Goal: Complete application form: Complete application form

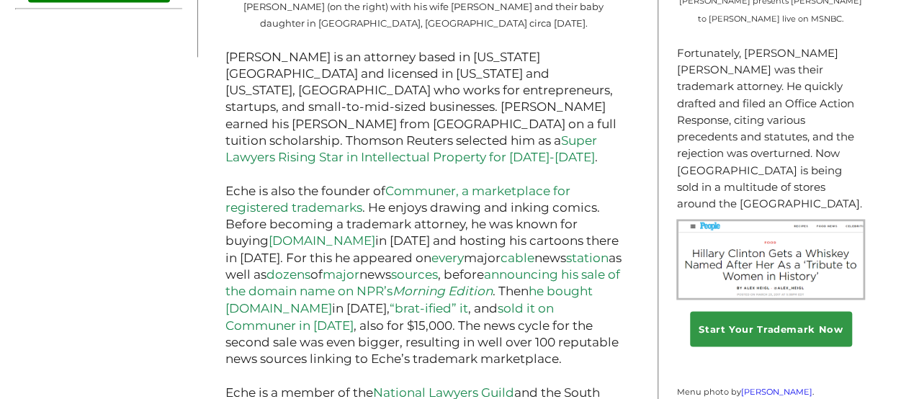
scroll to position [1117, 0]
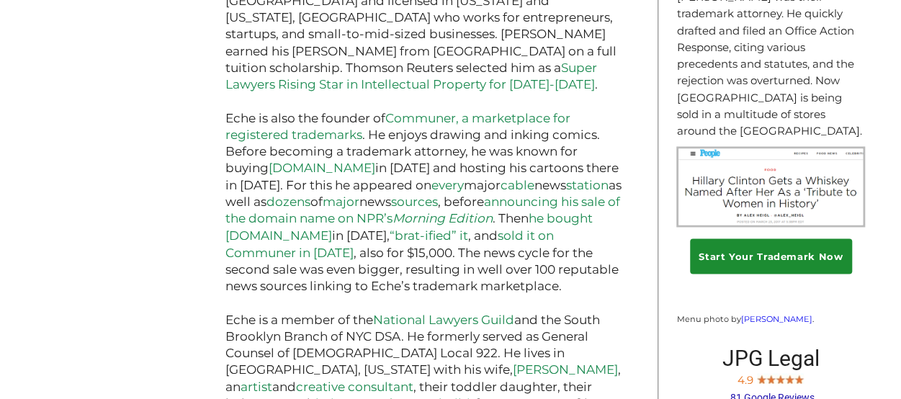
click at [788, 238] on link "Start Your Trademark Now" at bounding box center [771, 255] width 162 height 35
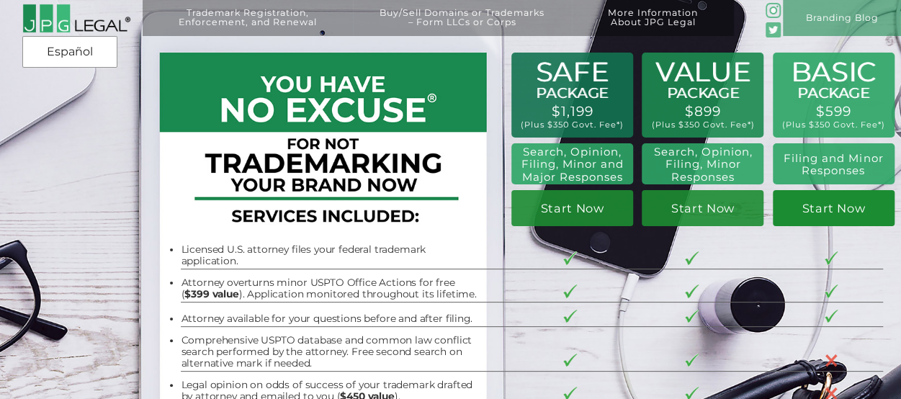
click at [827, 215] on link "Start Now" at bounding box center [834, 207] width 122 height 35
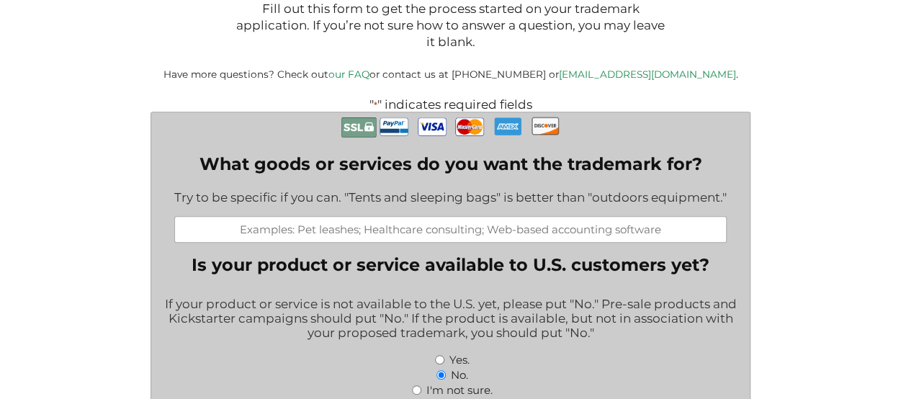
scroll to position [262, 0]
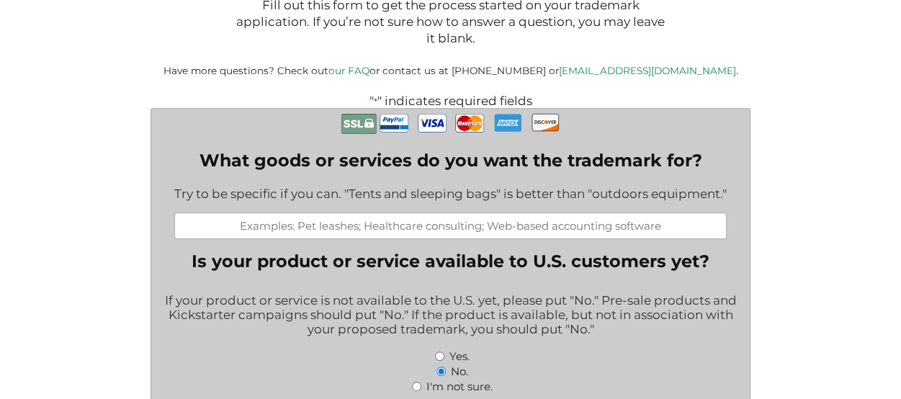
drag, startPoint x: 908, startPoint y: 38, endPoint x: 904, endPoint y: 71, distance: 32.7
click at [471, 228] on input "What goods or services do you want the trademark for?" at bounding box center [450, 226] width 553 height 27
type input "mobile application intellectual property rights"
click at [442, 360] on input "Yes." at bounding box center [439, 356] width 9 height 9
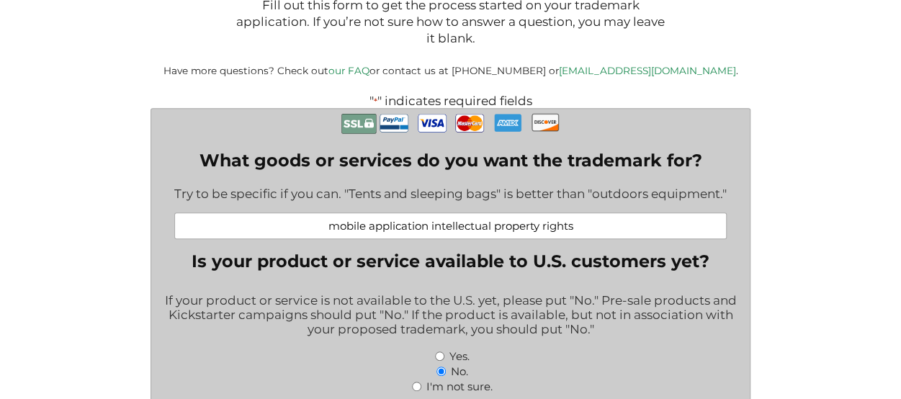
radio input "true"
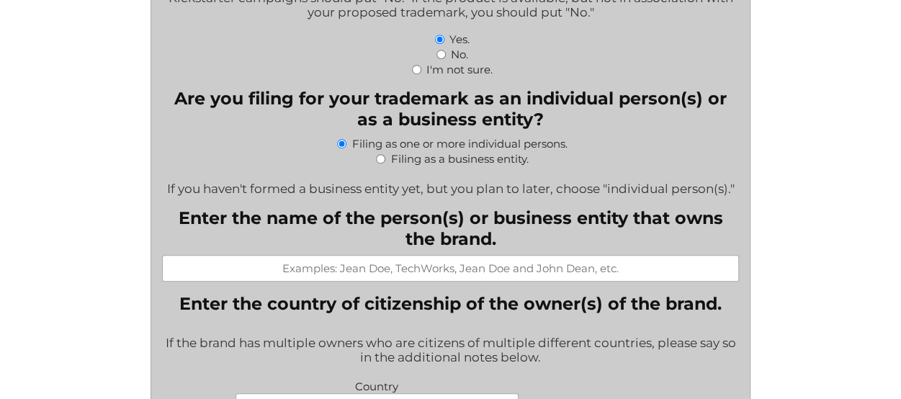
scroll to position [608, 0]
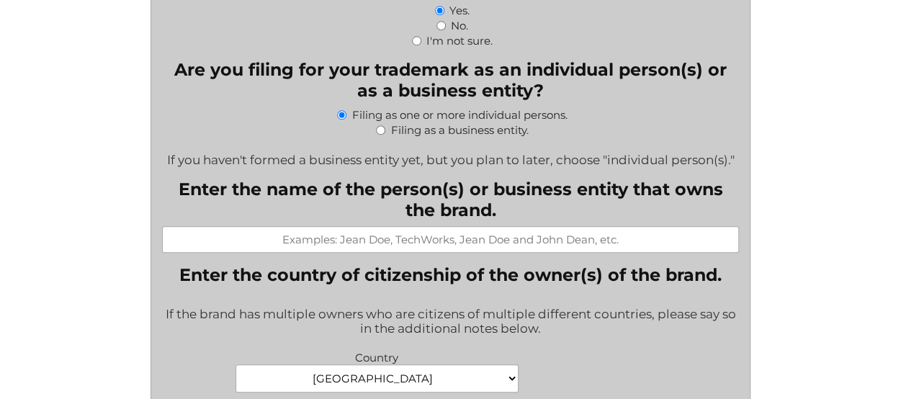
click at [287, 249] on input "Enter the name of the person(s) or business entity that owns the brand." at bounding box center [450, 239] width 577 height 27
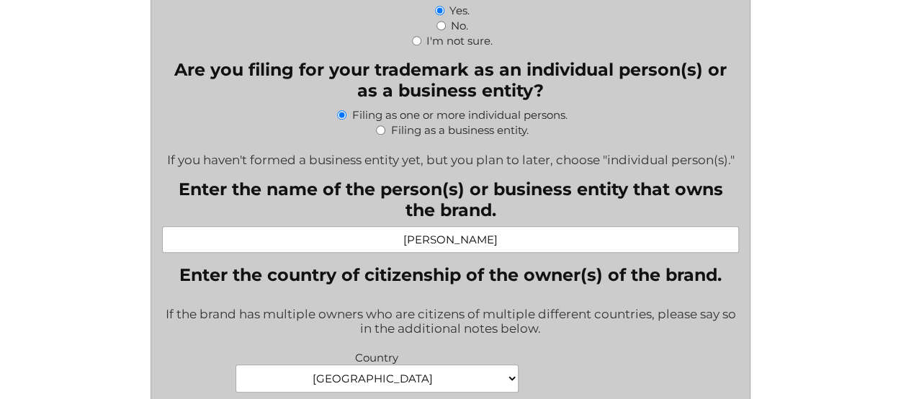
type input "Parvaiz Riaz Malik"
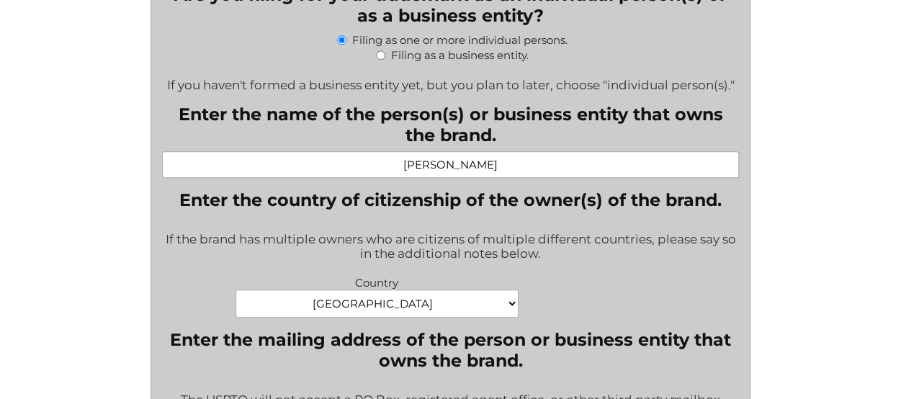
scroll to position [695, 0]
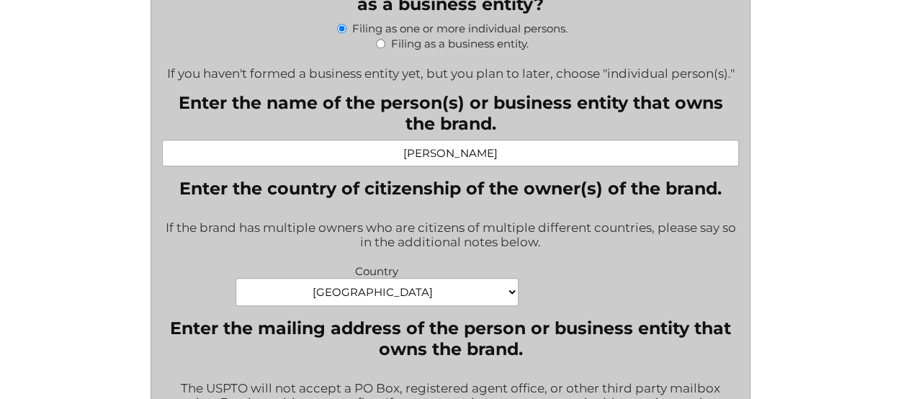
click at [512, 298] on select "Afghanistan Albania Algeria American Samoa Andorra Angola Anguilla Antarctica A…" at bounding box center [377, 292] width 283 height 28
click at [398, 298] on select "Afghanistan Albania Algeria American Samoa Andorra Angola Anguilla Antarctica A…" at bounding box center [377, 292] width 283 height 28
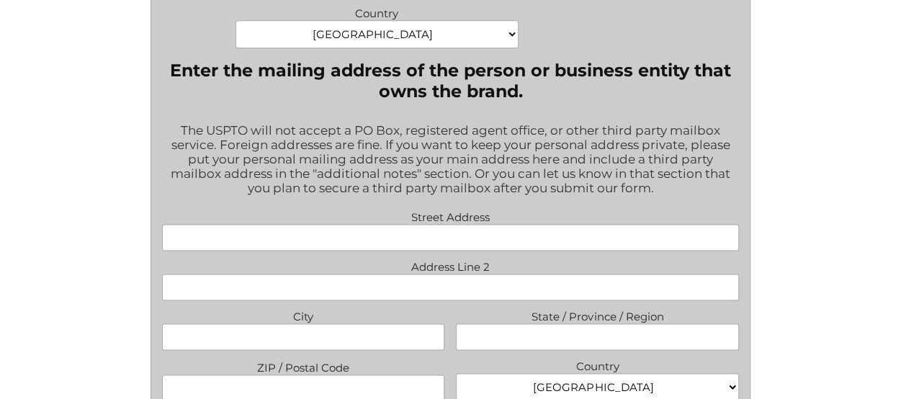
scroll to position [954, 0]
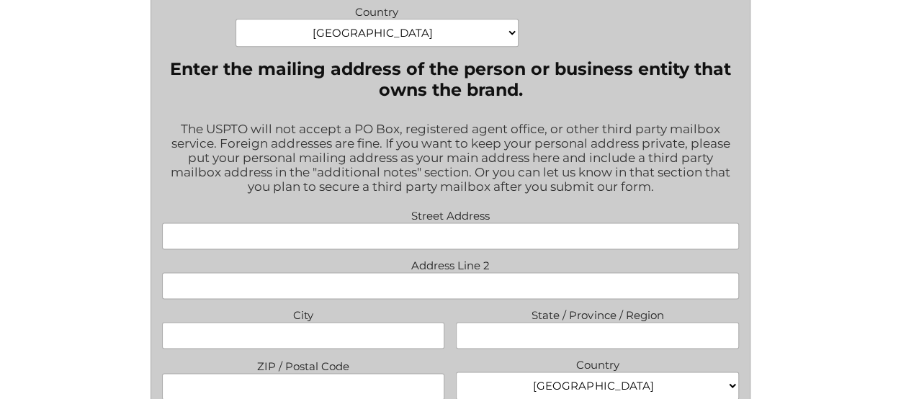
click at [511, 39] on select "Afghanistan Albania Algeria American Samoa Andorra Angola Anguilla Antarctica A…" at bounding box center [377, 33] width 283 height 28
click at [236, 27] on select "Afghanistan Albania Algeria American Samoa Andorra Angola Anguilla Antarctica A…" at bounding box center [377, 33] width 283 height 28
click at [657, 171] on div "The USPTO will not accept a PO Box, registered agent office, or other third par…" at bounding box center [450, 158] width 577 height 93
click at [514, 43] on select "Afghanistan Albania Algeria American Samoa Andorra Angola Anguilla Antarctica A…" at bounding box center [377, 33] width 283 height 28
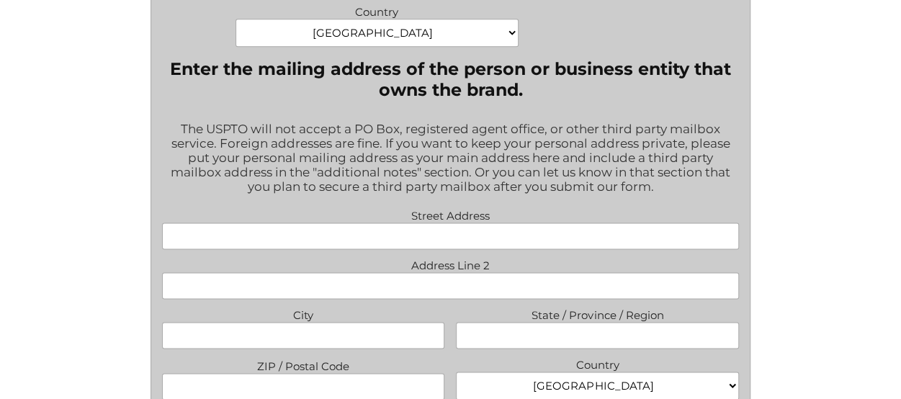
select select "Pakistan"
click at [236, 27] on select "Afghanistan Albania Algeria American Samoa Andorra Angola Anguilla Antarctica A…" at bounding box center [377, 33] width 283 height 28
click at [439, 244] on input "Street Address" at bounding box center [450, 236] width 577 height 27
type input "Apartment D ground floor, building 39 ,sector B, Askari 11"
type input "Lahore"
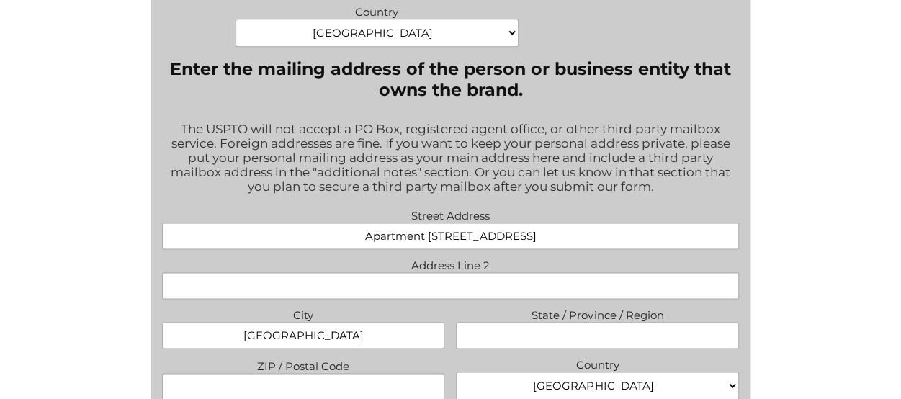
type input "45000"
select select "Pakistan"
type input "parvaizriaz45@gmail.com"
click at [638, 348] on input "State / Province / Region" at bounding box center [597, 335] width 283 height 27
type input "Punjab"
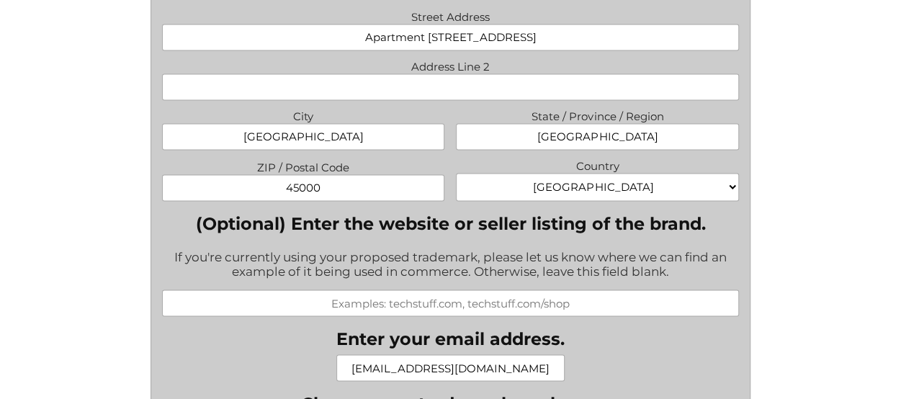
scroll to position [1156, 0]
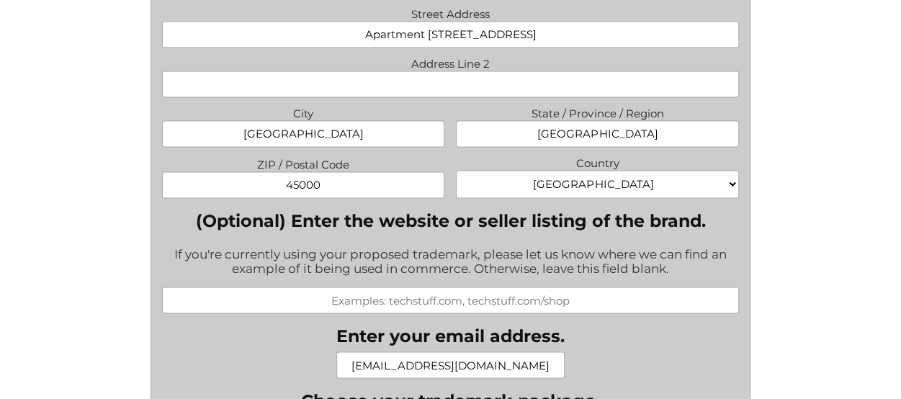
click at [439, 311] on input "(Optional) Enter the website or seller listing of the brand." at bounding box center [450, 300] width 577 height 27
click at [812, 263] on div "File a Trademark Application Fill out this form to get the process started on y…" at bounding box center [450, 361] width 901 height 3035
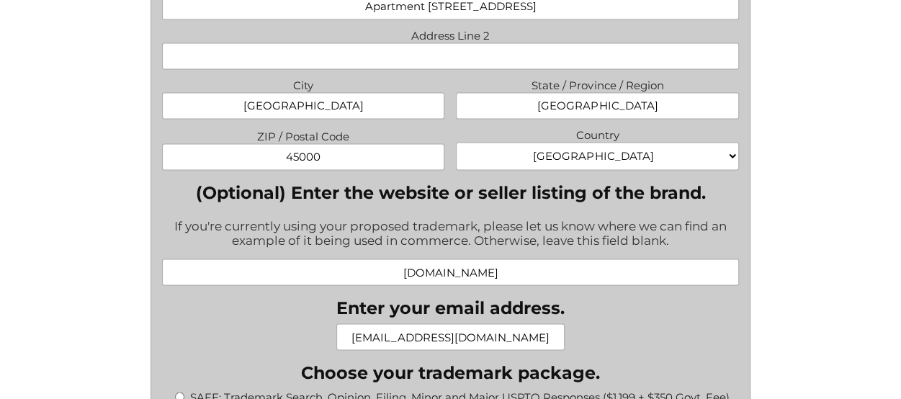
scroll to position [1185, 0]
click at [416, 277] on input "thetagy.com" at bounding box center [450, 271] width 577 height 27
type input "www.thetagy.com"
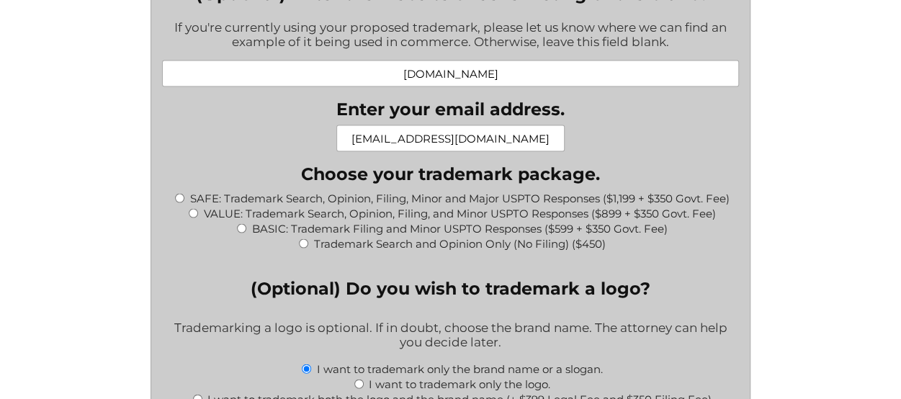
scroll to position [1386, 0]
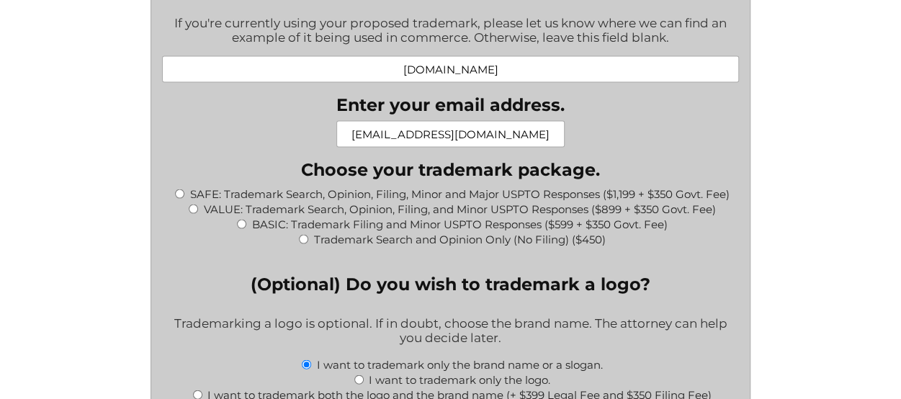
click at [241, 229] on input "BASIC: Trademark Filing and Minor USPTO Responses ($599 + $350 Govt. Fee)" at bounding box center [241, 224] width 9 height 9
radio input "true"
type input "$949.00"
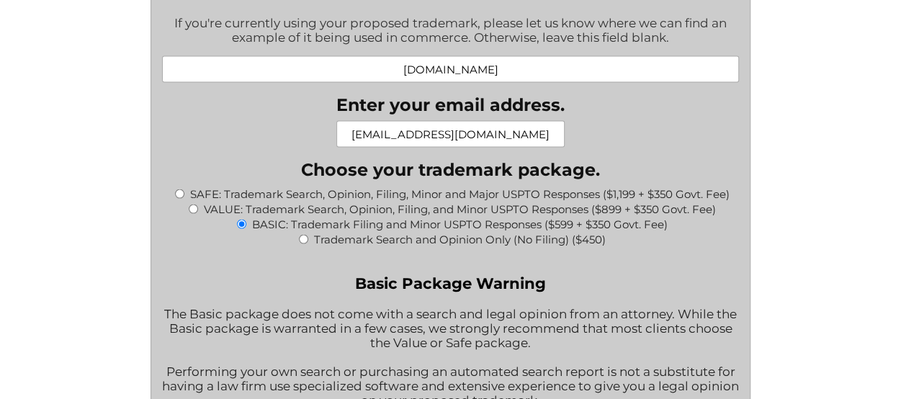
click at [299, 235] on input "Trademark Search and Opinion Only (No Filing) ($450)" at bounding box center [303, 239] width 9 height 9
radio input "true"
type input "$450.00"
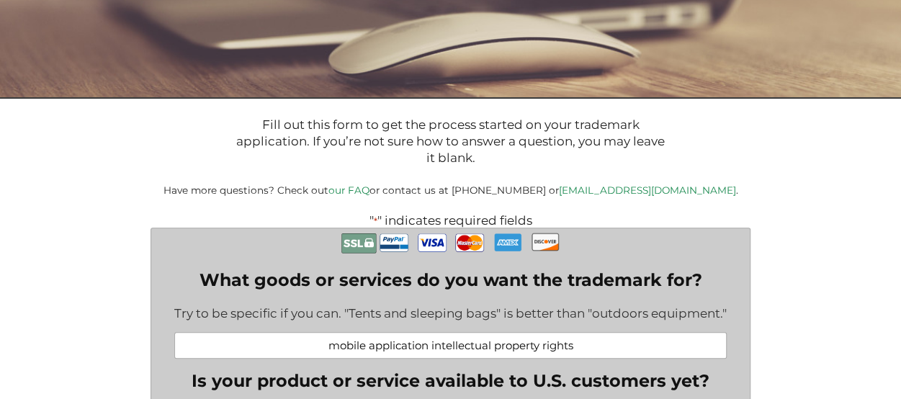
scroll to position [114, 0]
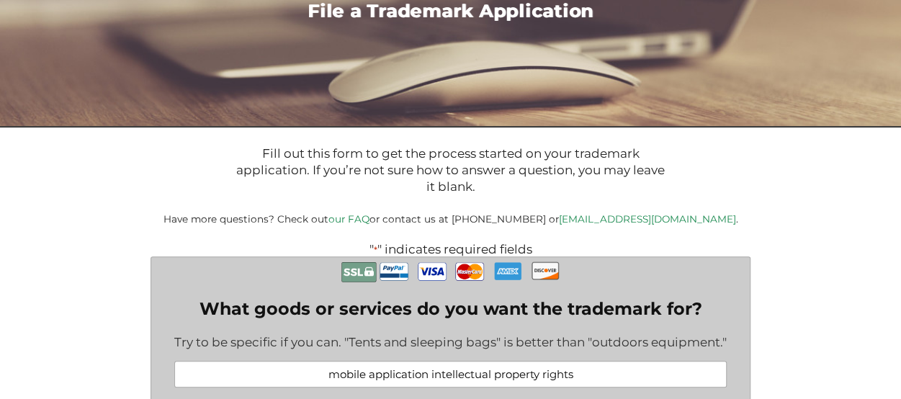
click at [616, 220] on link "[EMAIL_ADDRESS][DOMAIN_NAME]" at bounding box center [646, 219] width 177 height 12
drag, startPoint x: 586, startPoint y: 220, endPoint x: 689, endPoint y: 221, distance: 102.3
click at [689, 221] on p "Have more questions? Check out our FAQ or contact us at (917) 268-7054 or info@…" at bounding box center [450, 219] width 667 height 13
copy small "info@jpglegal.com ."
